Goal: Find specific page/section: Find specific page/section

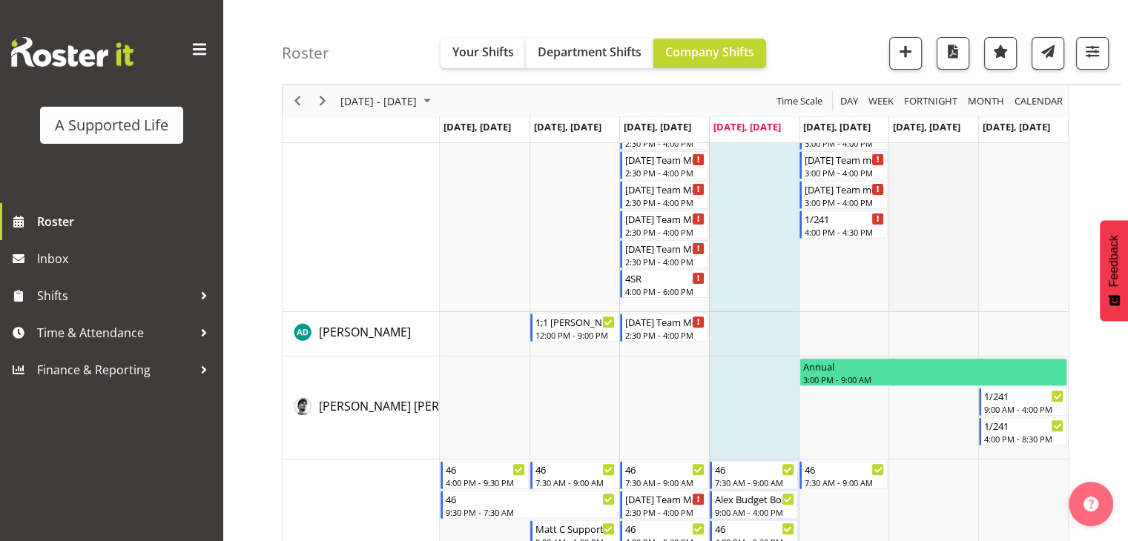
scroll to position [445, 0]
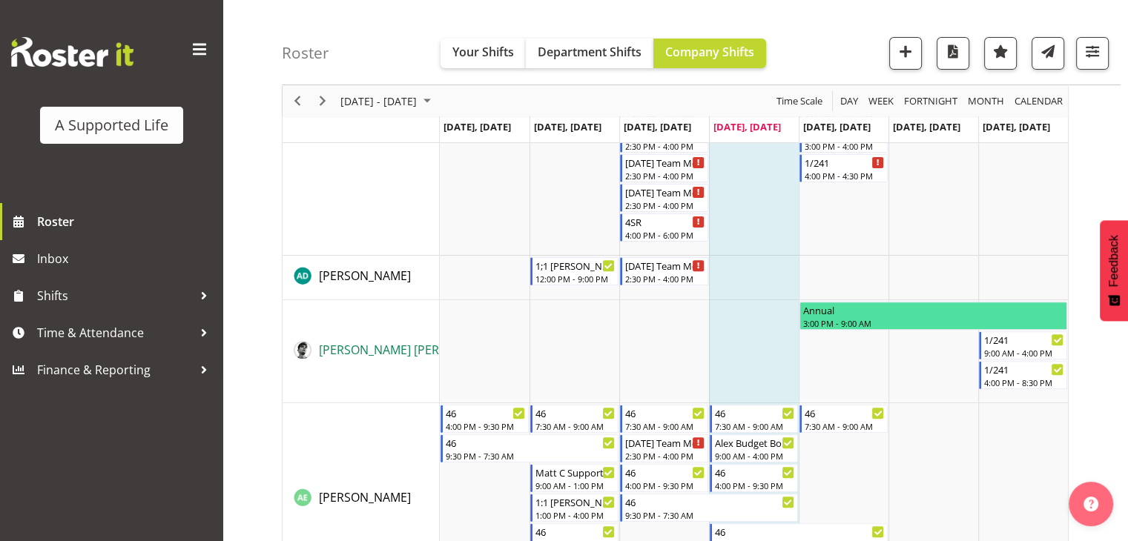
click at [336, 351] on span "[PERSON_NAME] [PERSON_NAME]" at bounding box center [412, 350] width 187 height 16
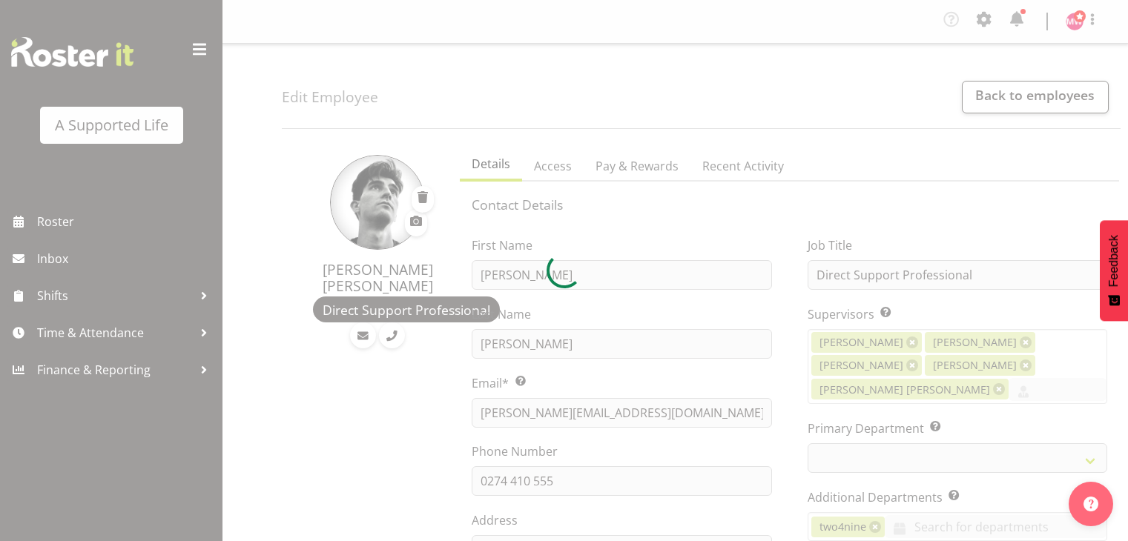
select select "TimelineWeek"
select select
click at [615, 412] on div at bounding box center [564, 270] width 1128 height 541
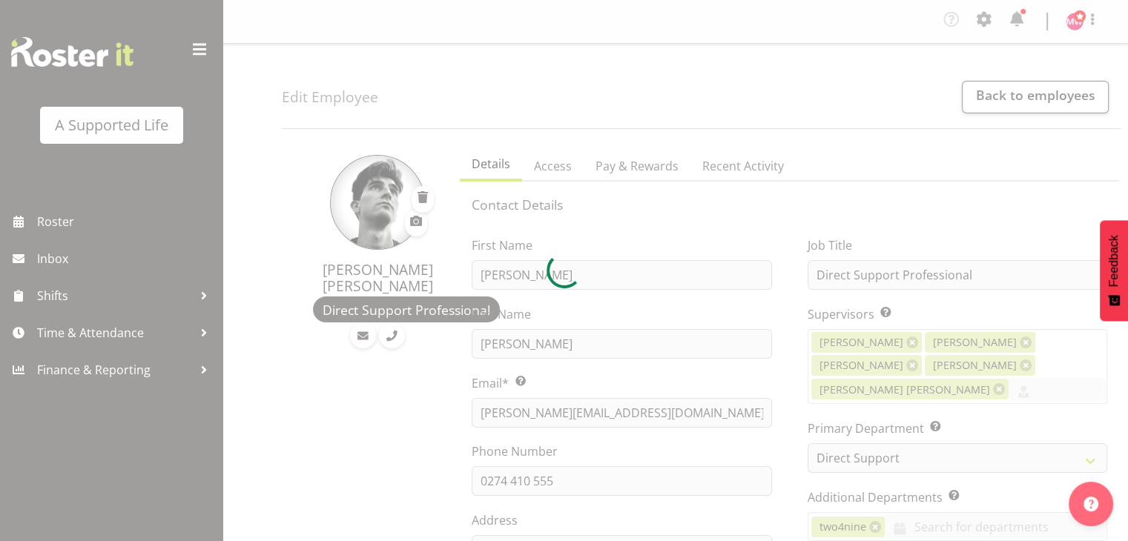
drag, startPoint x: 481, startPoint y: 416, endPoint x: 595, endPoint y: 409, distance: 114.4
click at [595, 409] on div at bounding box center [564, 270] width 1128 height 541
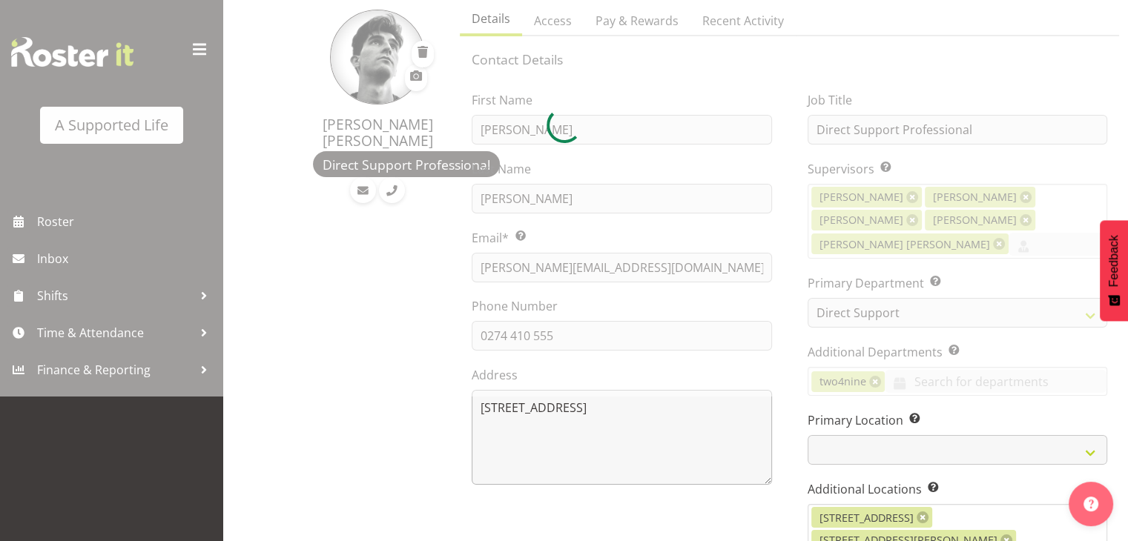
scroll to position [148, 0]
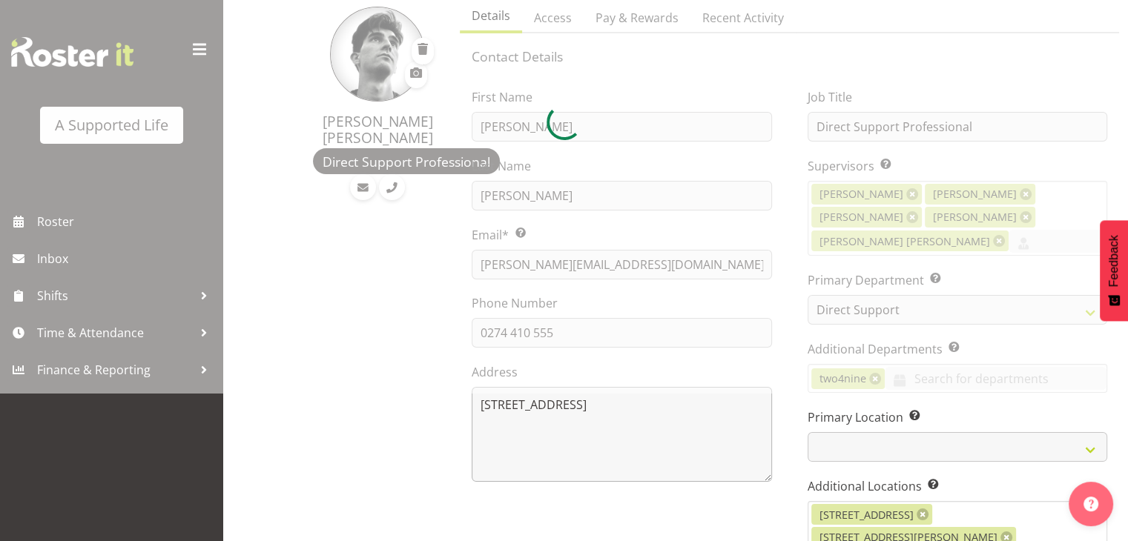
select select
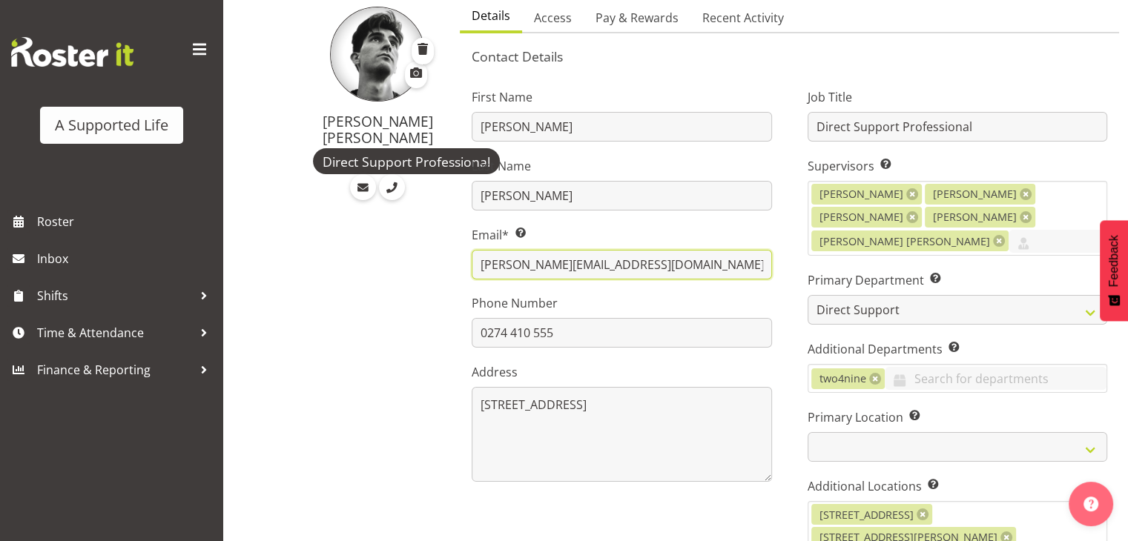
drag, startPoint x: 617, startPoint y: 262, endPoint x: 466, endPoint y: 268, distance: 150.6
click at [466, 268] on div "First Name [PERSON_NAME] Last Name [PERSON_NAME] Email* This is a required fiel…" at bounding box center [621, 549] width 335 height 965
